Goal: Information Seeking & Learning: Find specific fact

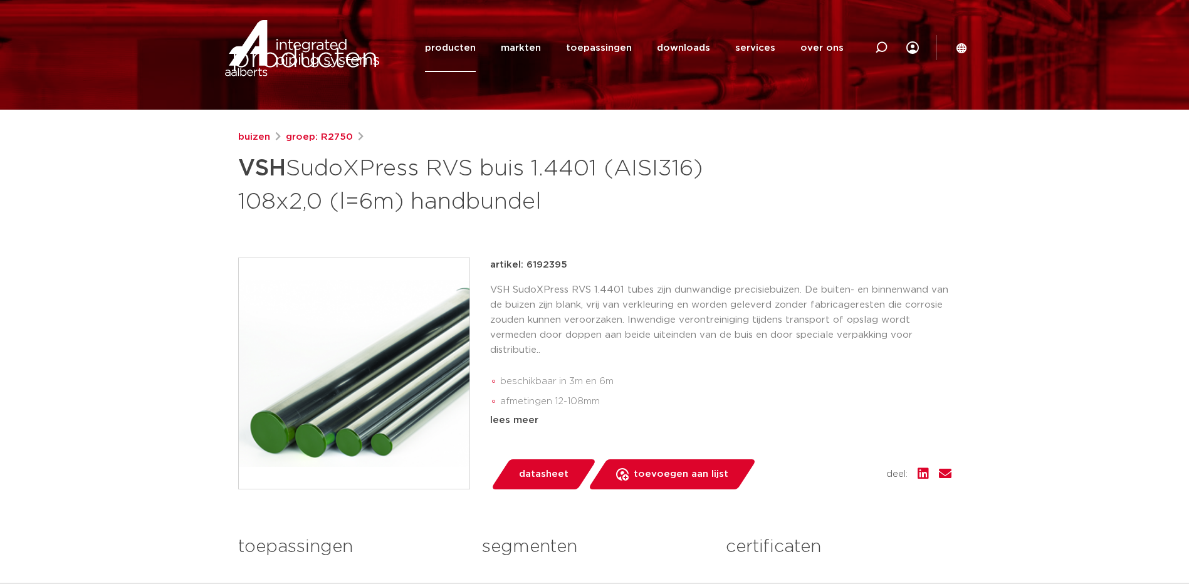
scroll to position [11, 0]
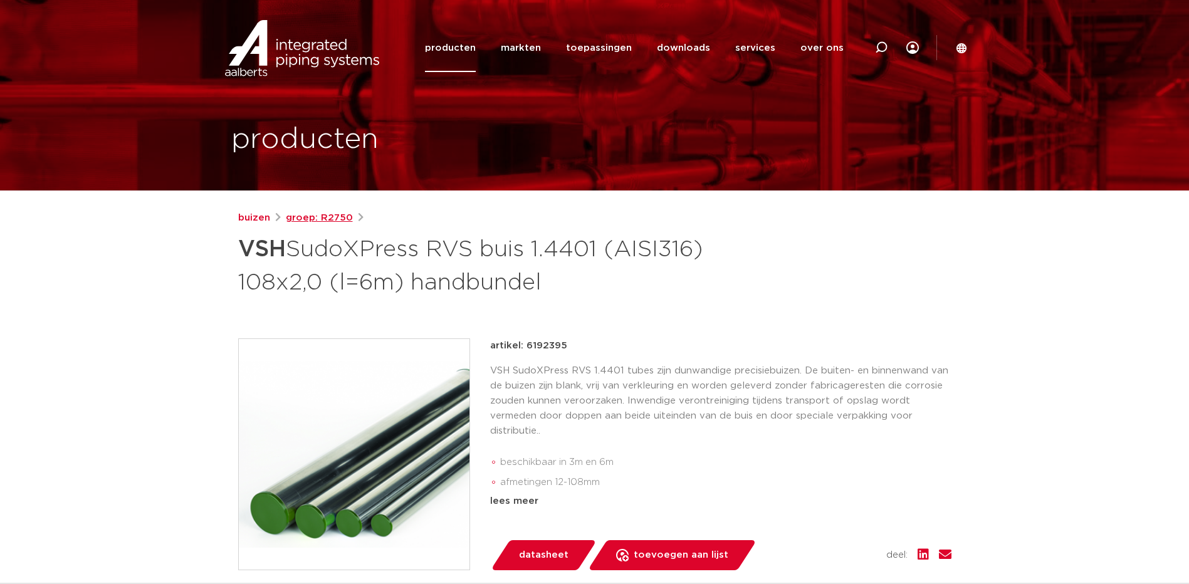
click at [328, 220] on link "groep: R2750" at bounding box center [319, 218] width 67 height 15
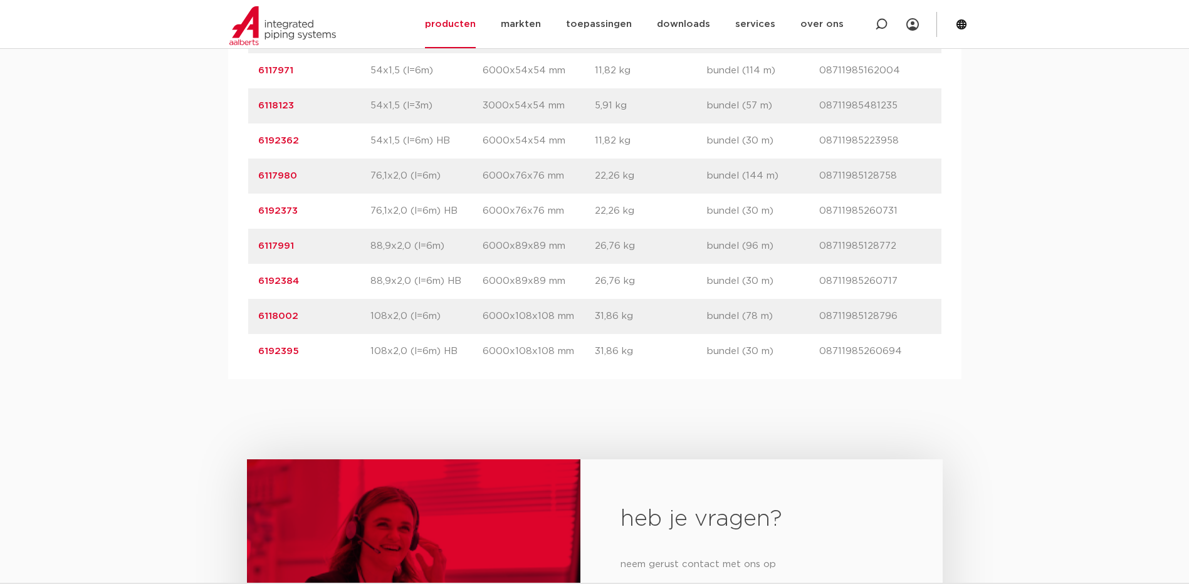
scroll to position [1509, 0]
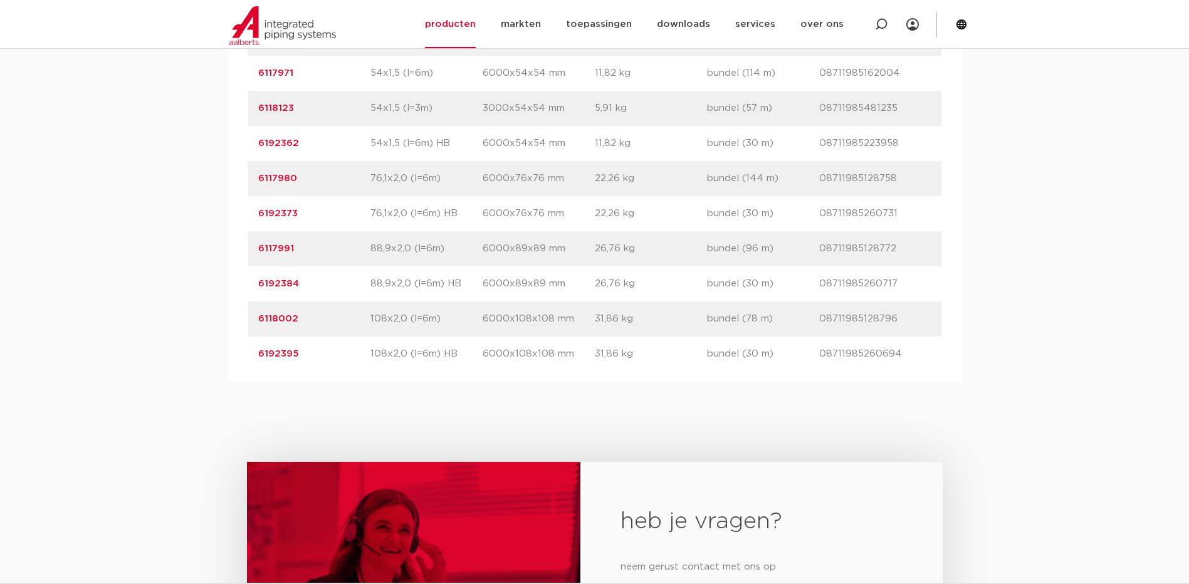
click at [275, 288] on link "6192384" at bounding box center [278, 283] width 41 height 9
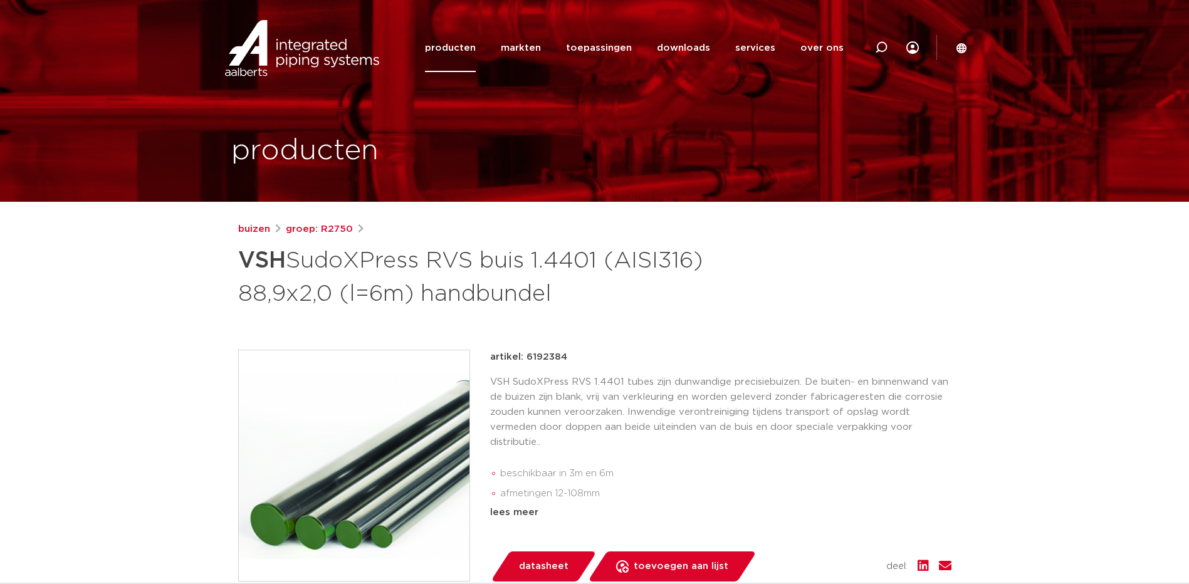
drag, startPoint x: 241, startPoint y: 255, endPoint x: 664, endPoint y: 299, distance: 425.8
click at [664, 299] on h1 "VSH SudoXPress RVS buis 1.4401 (AISI316) 88,9x2,0 (l=6m) handbundel" at bounding box center [473, 276] width 471 height 68
copy h1 "VSH SudoXPress RVS buis 1.4401 (AISI316) 88,9x2,0 (l=6m) handbundel"
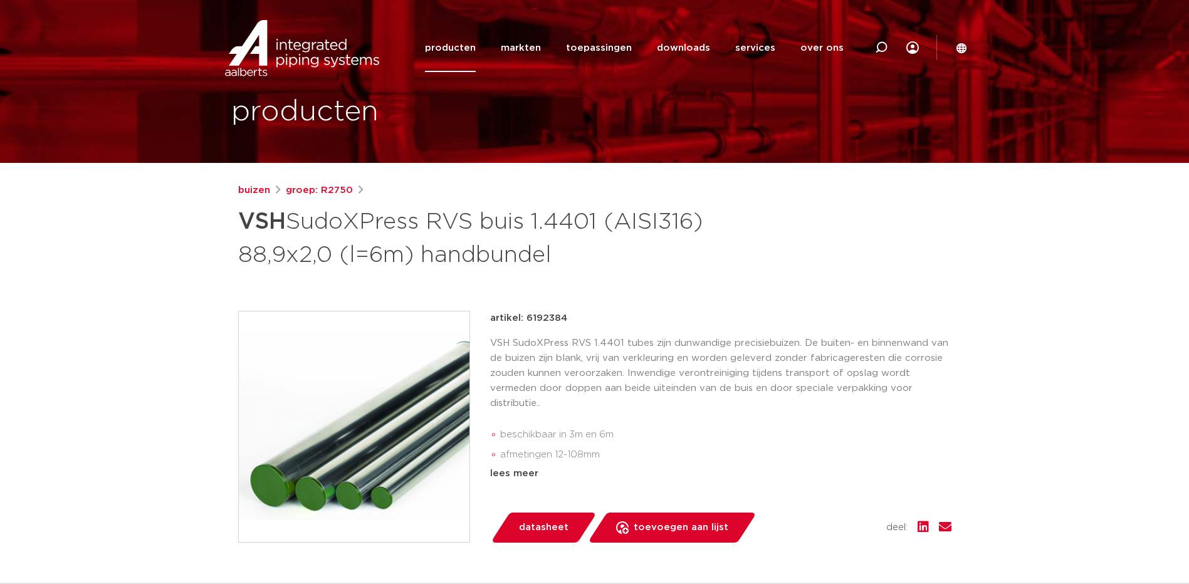
scroll to position [41, 0]
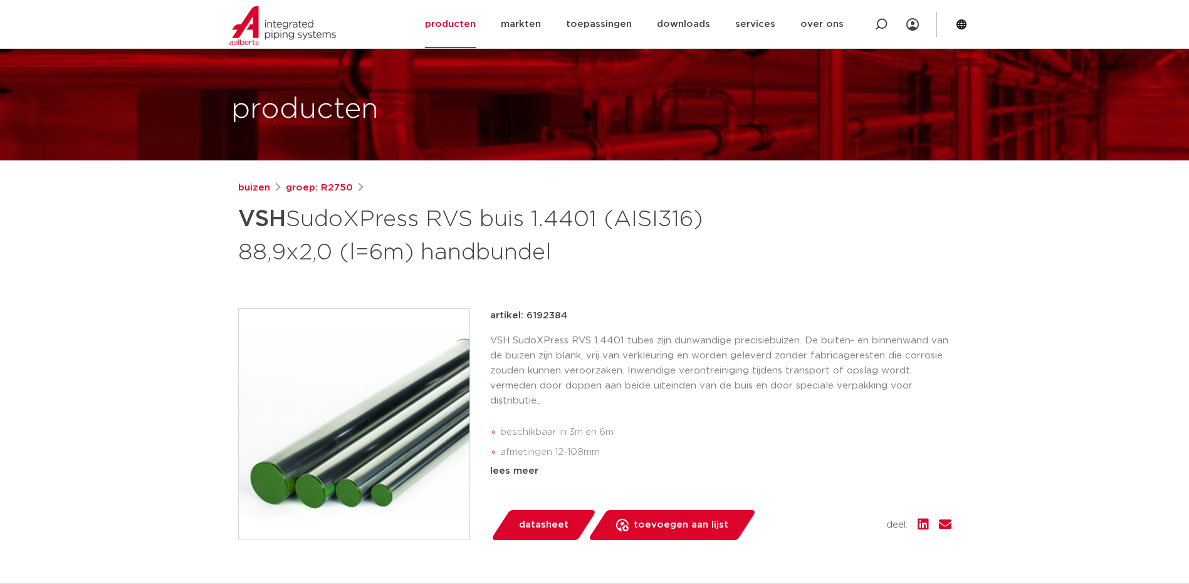
click at [565, 313] on div "artikel: 6192384" at bounding box center [720, 315] width 461 height 15
drag, startPoint x: 565, startPoint y: 313, endPoint x: 527, endPoint y: 315, distance: 37.6
click at [527, 315] on div "artikel: 6192384" at bounding box center [720, 315] width 461 height 15
copy p "6192384"
drag, startPoint x: 350, startPoint y: 187, endPoint x: 320, endPoint y: 187, distance: 30.7
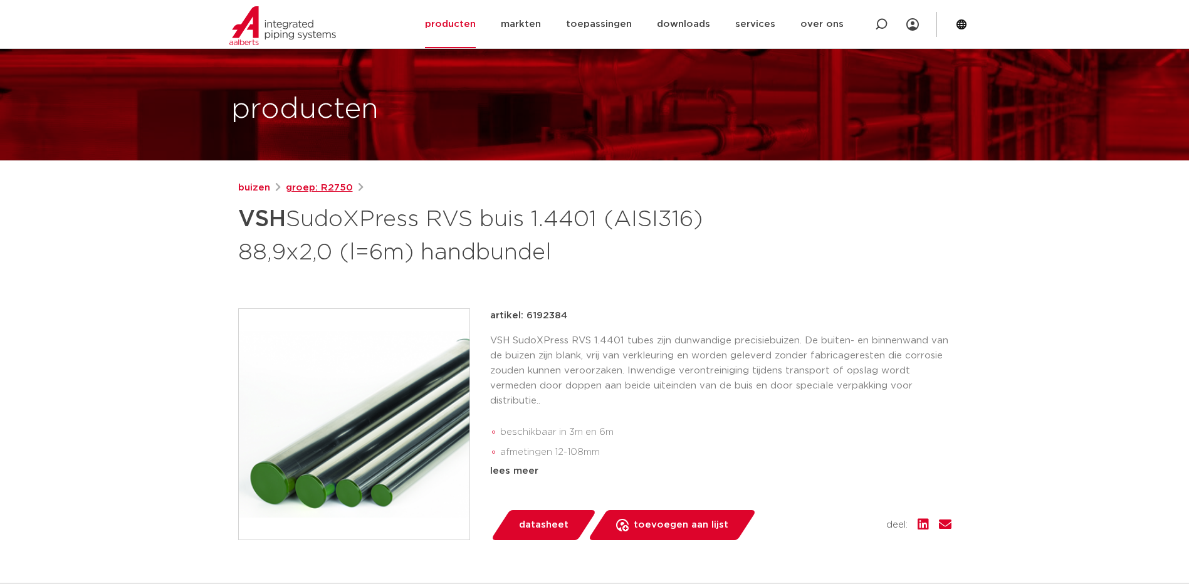
click at [320, 187] on div "buizen groep: R2750" at bounding box center [594, 187] width 713 height 15
copy link "R2750"
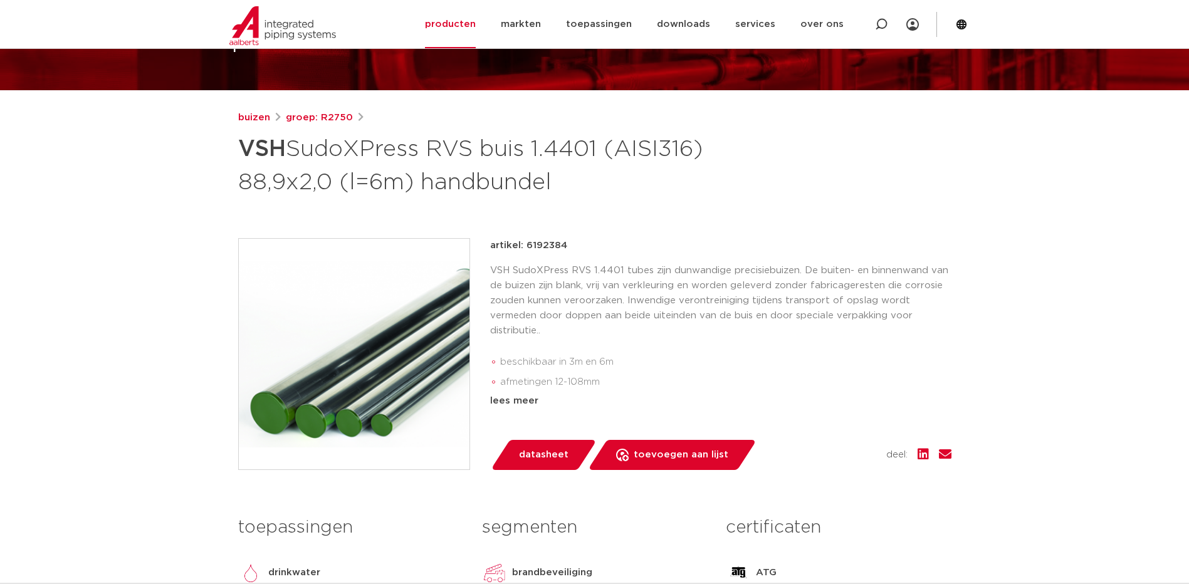
scroll to position [111, 0]
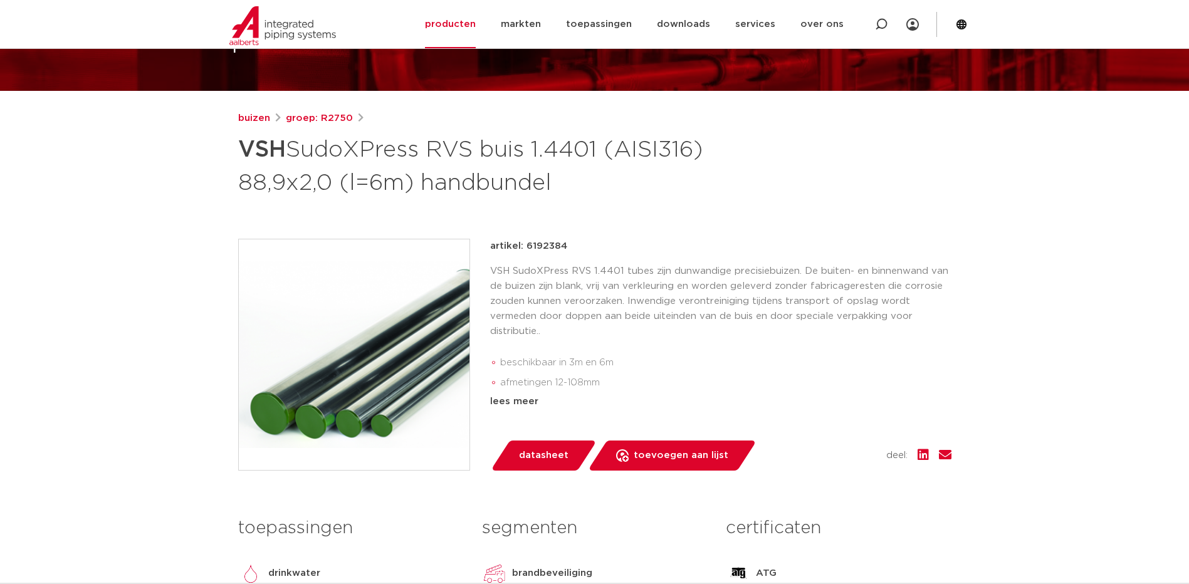
drag, startPoint x: 523, startPoint y: 243, endPoint x: 573, endPoint y: 246, distance: 49.6
click at [573, 246] on div "artikel: 6192384" at bounding box center [720, 246] width 461 height 15
drag, startPoint x: 564, startPoint y: 246, endPoint x: 527, endPoint y: 246, distance: 37.0
click at [527, 246] on p "artikel: 6192384" at bounding box center [528, 246] width 77 height 15
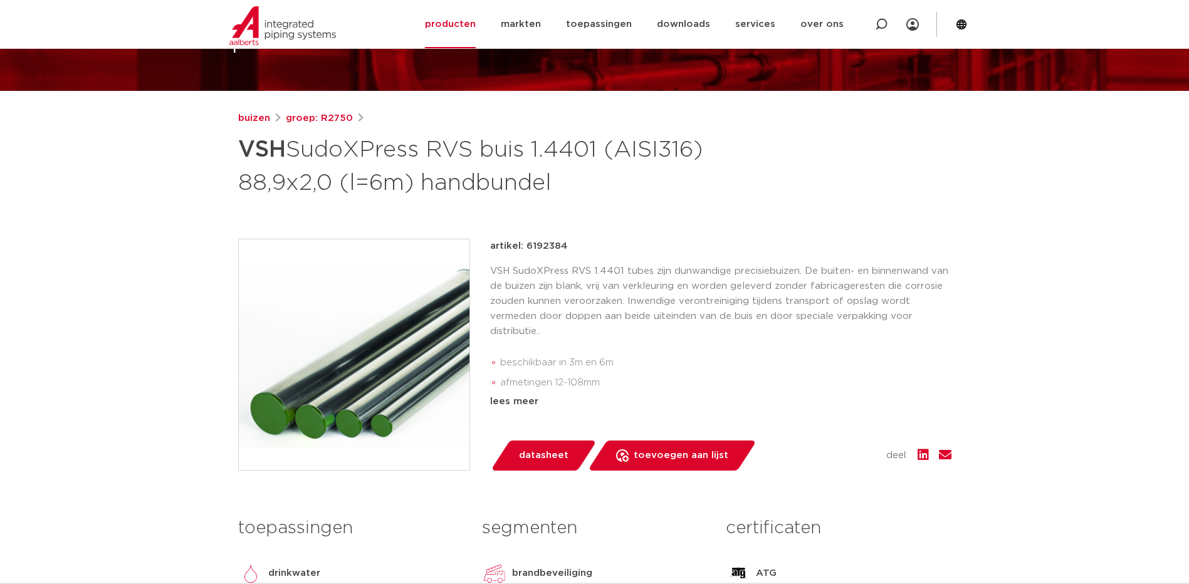
copy p "6192384"
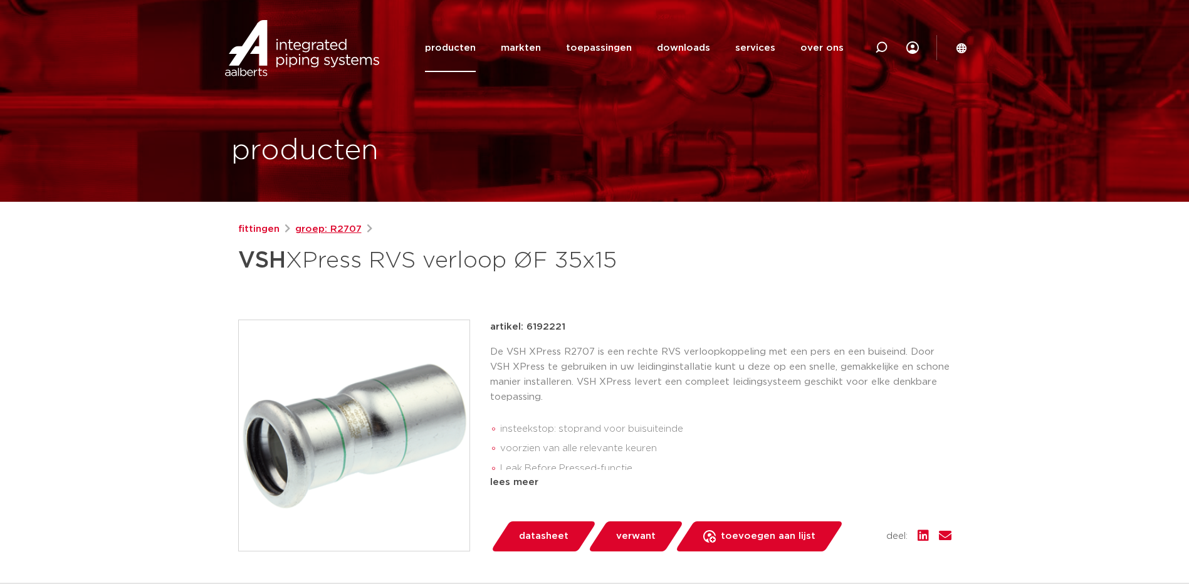
click at [330, 224] on link "groep: R2707" at bounding box center [328, 229] width 66 height 15
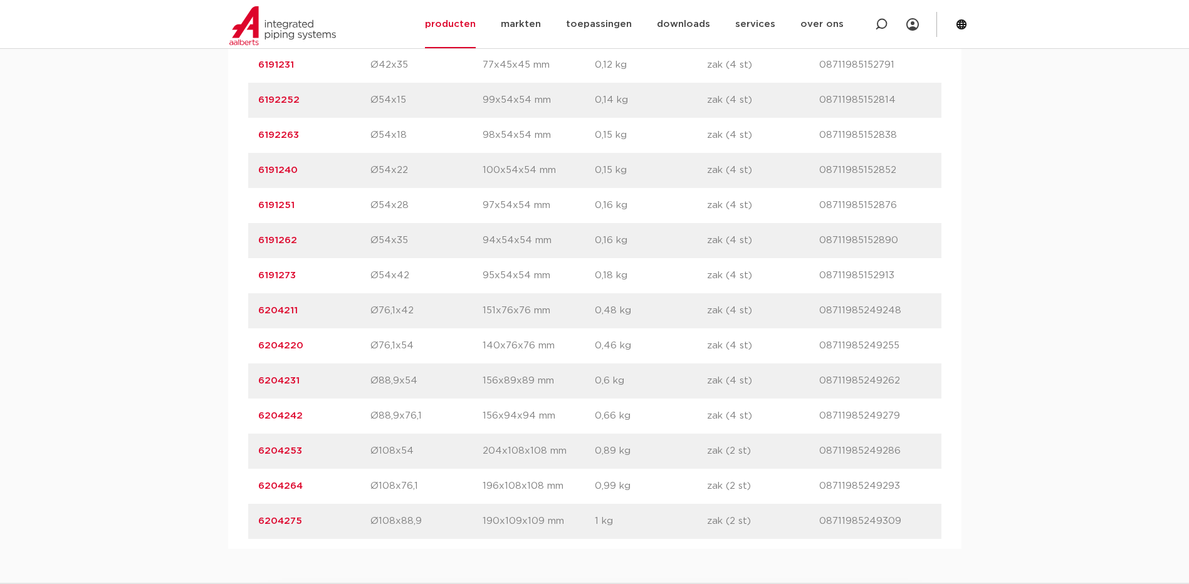
scroll to position [1378, 0]
click at [289, 524] on link "6204275" at bounding box center [280, 520] width 44 height 9
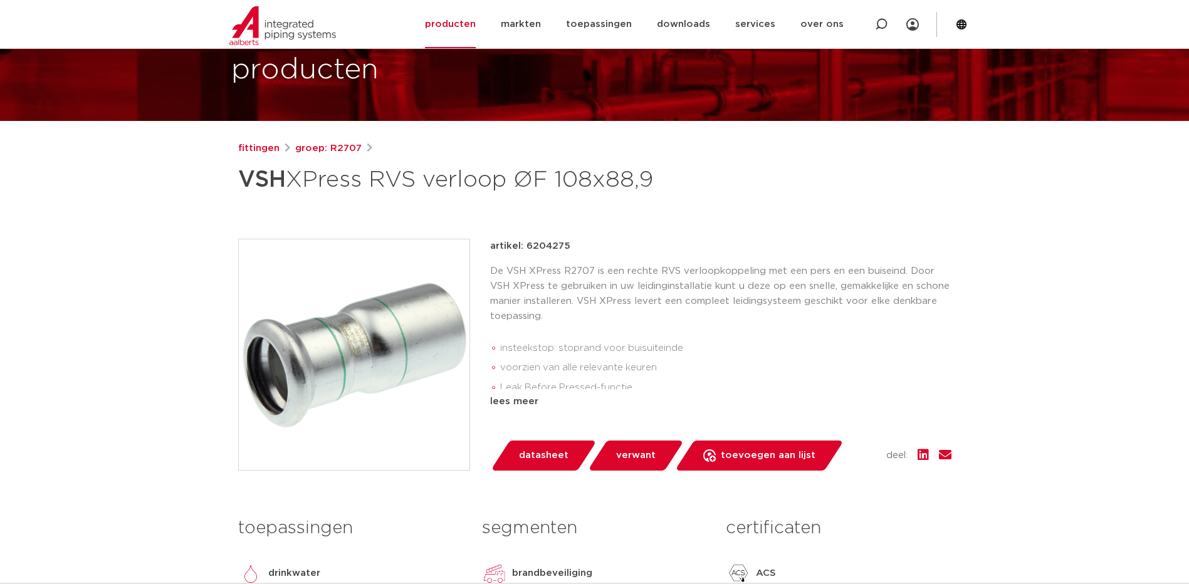
scroll to position [81, 0]
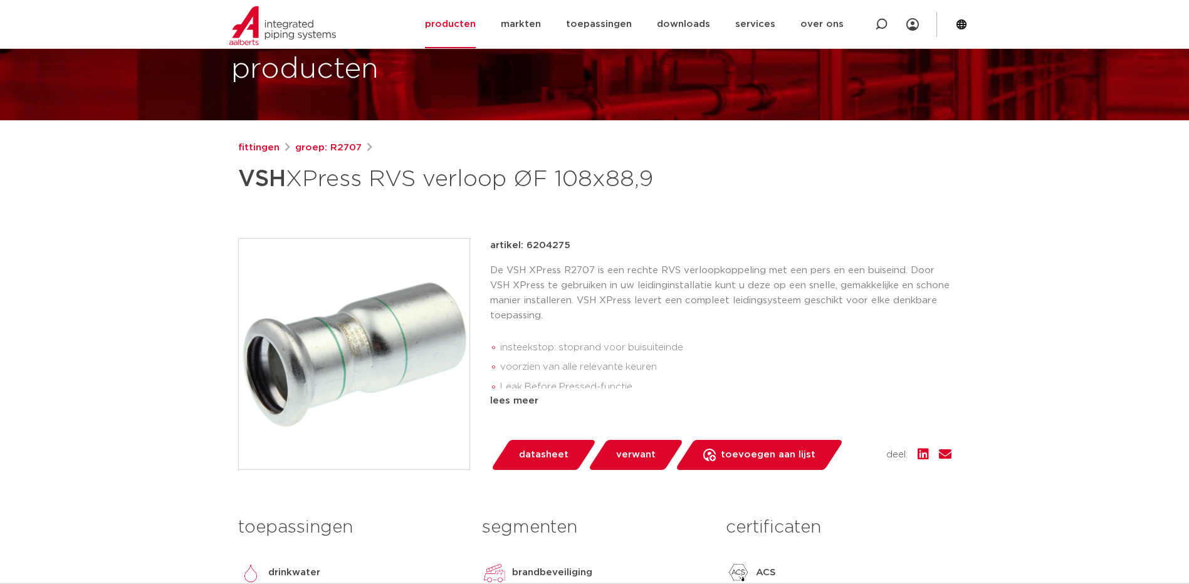
drag, startPoint x: 524, startPoint y: 247, endPoint x: 573, endPoint y: 246, distance: 48.9
click at [573, 246] on div "artikel: 6204275" at bounding box center [720, 245] width 461 height 15
copy p "6204275"
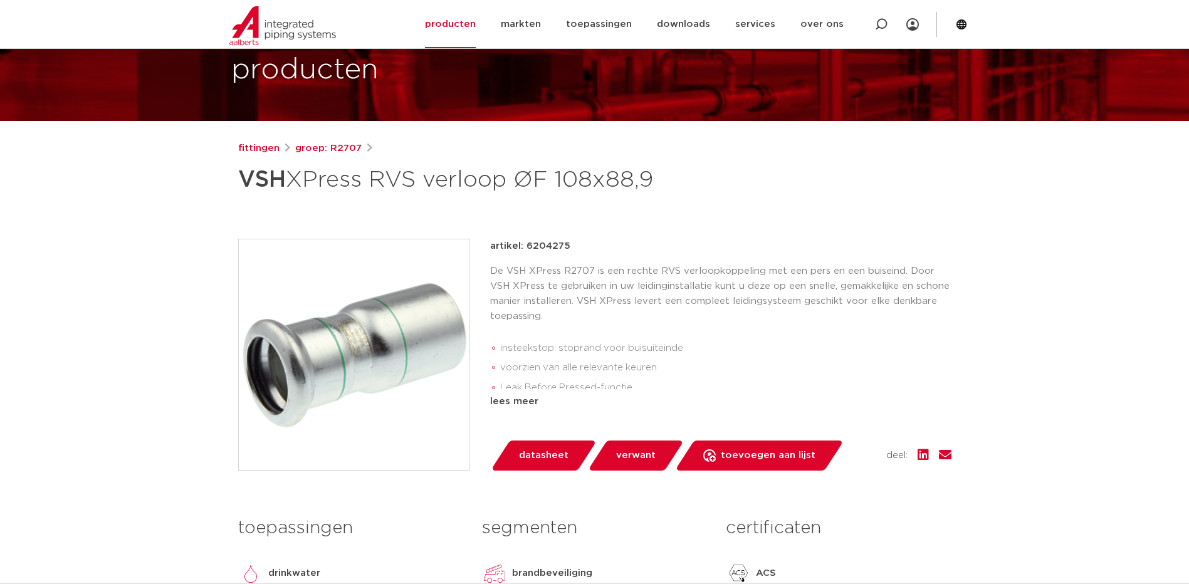
scroll to position [80, 0]
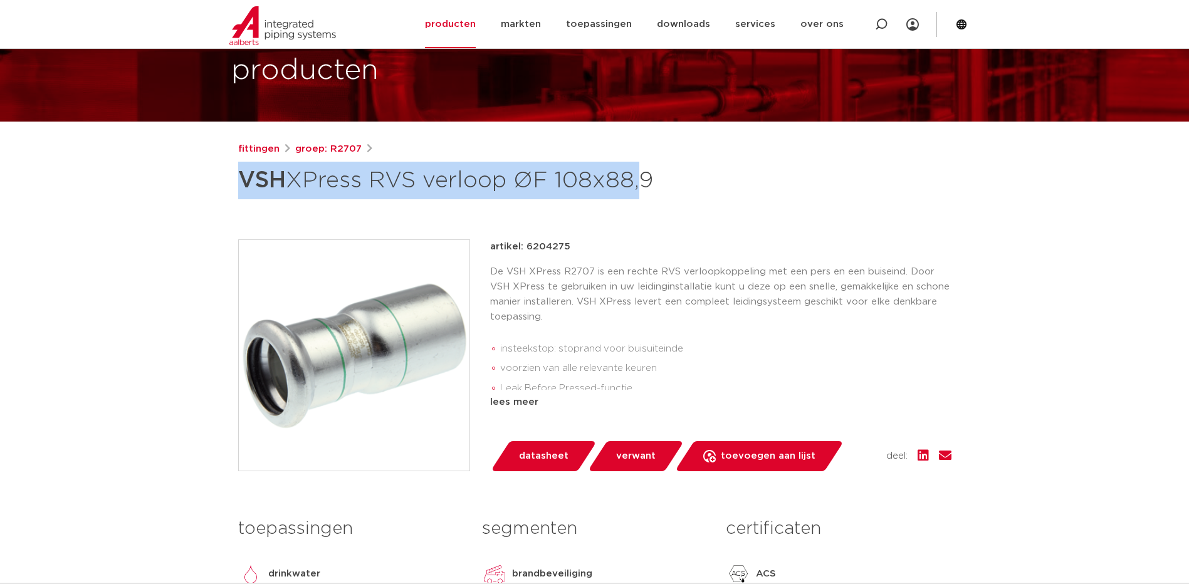
drag, startPoint x: 244, startPoint y: 182, endPoint x: 643, endPoint y: 179, distance: 399.8
click at [643, 179] on h1 "VSH XPress RVS verloop ØF 108x88,9" at bounding box center [473, 181] width 471 height 38
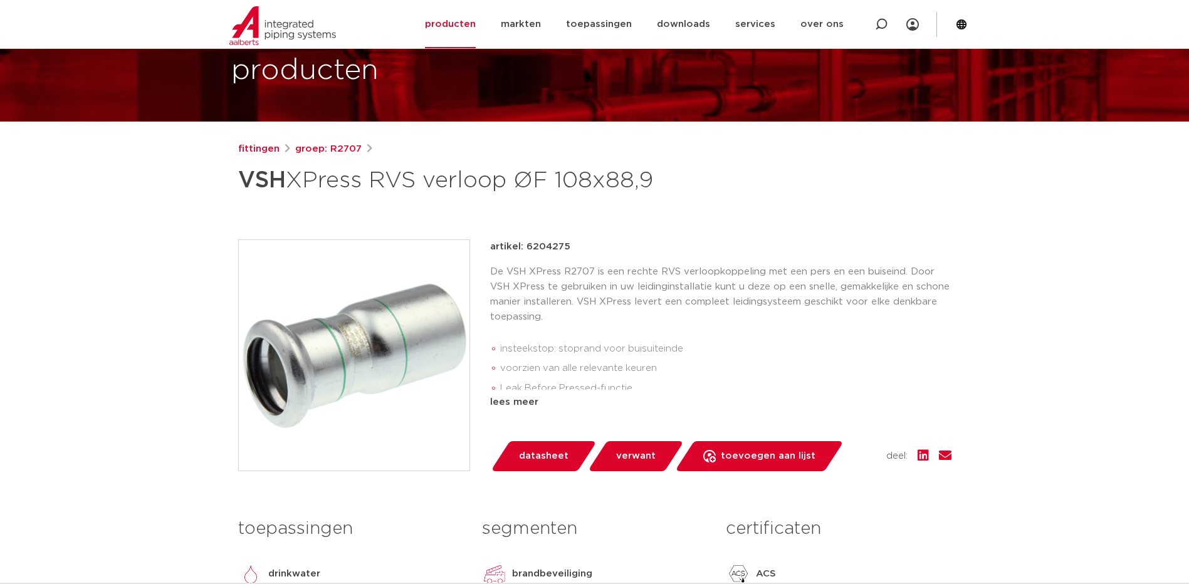
drag, startPoint x: 643, startPoint y: 179, endPoint x: 652, endPoint y: 155, distance: 24.6
click at [652, 155] on div "fittingen groep: R2707 VSH XPress RVS verloop ØF 108x88,9" at bounding box center [594, 171] width 713 height 58
drag, startPoint x: 652, startPoint y: 155, endPoint x: 653, endPoint y: 175, distance: 19.5
click at [653, 175] on h1 "VSH XPress RVS verloop ØF 108x88,9" at bounding box center [473, 181] width 471 height 38
click at [656, 177] on h1 "VSH XPress RVS verloop ØF 108x88,9" at bounding box center [473, 181] width 471 height 38
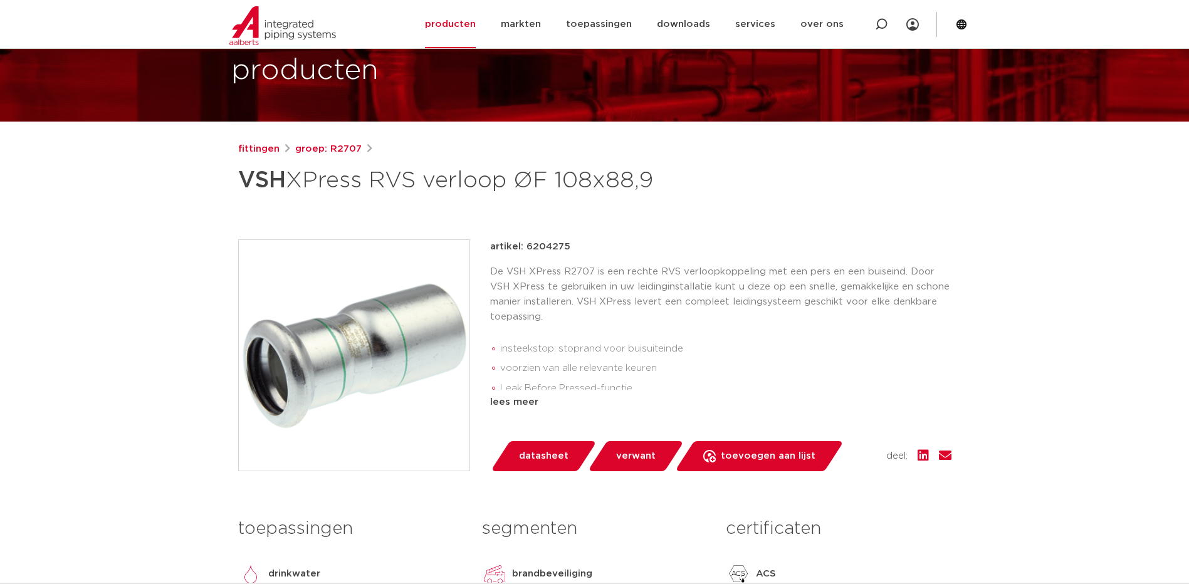
drag, startPoint x: 656, startPoint y: 177, endPoint x: 218, endPoint y: 191, distance: 438.2
copy h1 "VSH XPress RVS verloop ØF 108x88,9"
